Goal: Information Seeking & Learning: Check status

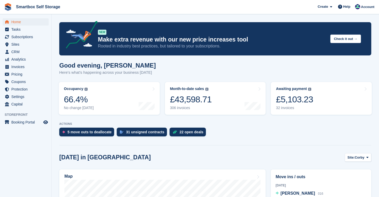
click at [16, 21] on span "Home" at bounding box center [26, 21] width 31 height 7
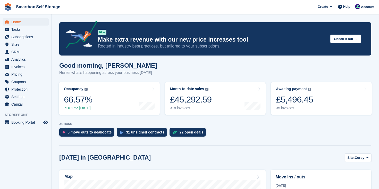
click at [15, 22] on span "Home" at bounding box center [26, 21] width 31 height 7
click at [23, 60] on span "Analytics" at bounding box center [26, 59] width 31 height 7
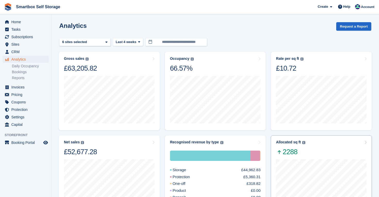
click at [306, 151] on div "Allocated sq ft The total change in allocated area from the beginning to the en…" at bounding box center [321, 148] width 91 height 16
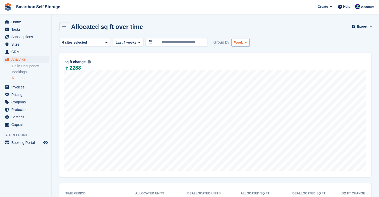
click at [247, 43] on icon at bounding box center [246, 42] width 2 height 3
click at [243, 72] on link "Month" at bounding box center [256, 73] width 45 height 9
click at [133, 42] on span "Last 4 weeks" at bounding box center [126, 42] width 21 height 5
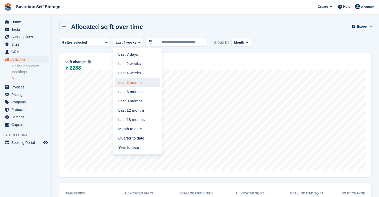
click at [139, 83] on link "Last 3 months" at bounding box center [137, 82] width 45 height 9
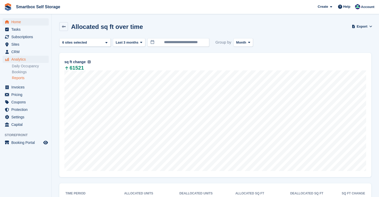
click at [19, 20] on span "Home" at bounding box center [26, 21] width 31 height 7
